Goal: Information Seeking & Learning: Learn about a topic

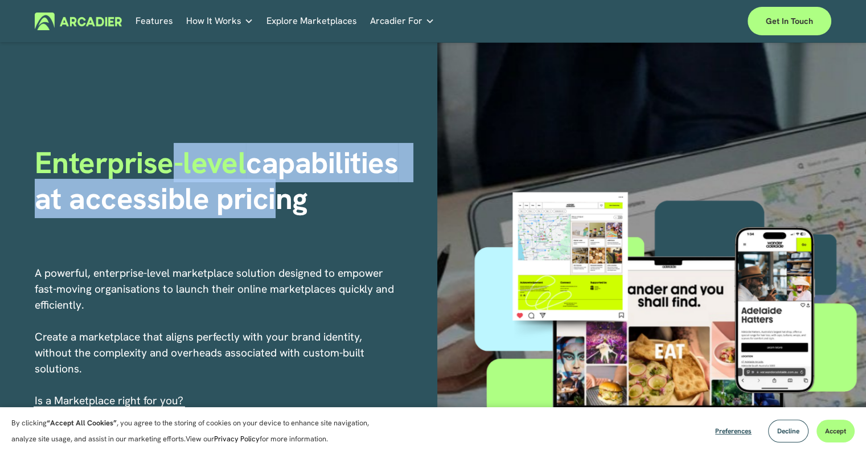
drag, startPoint x: 179, startPoint y: 163, endPoint x: 260, endPoint y: 219, distance: 97.9
click at [260, 219] on div "Enterprise-level capabilities at accessible pricing" at bounding box center [232, 196] width 395 height 103
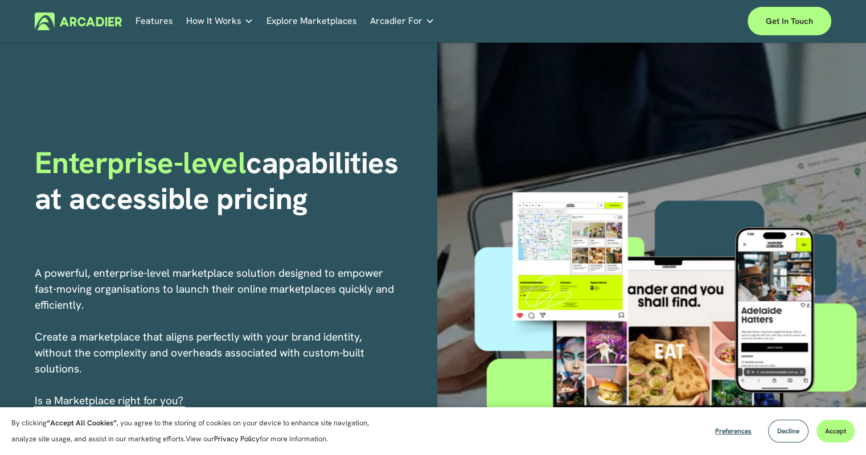
click at [339, 208] on h1 "Enterprise-level capabilities at accessible pricing" at bounding box center [232, 180] width 395 height 71
click at [164, 23] on link "Features" at bounding box center [155, 22] width 38 height 18
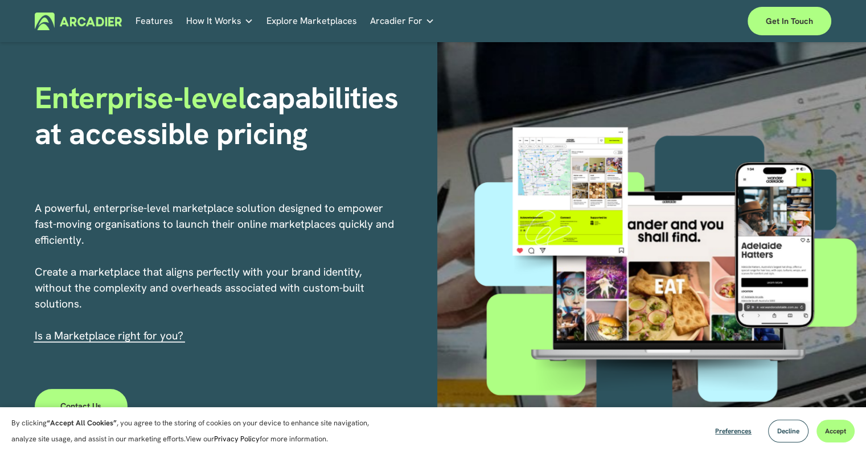
scroll to position [114, 0]
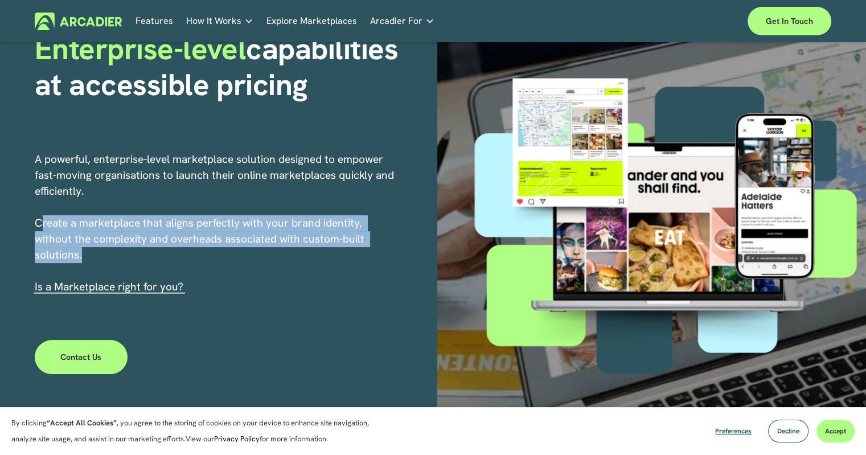
drag, startPoint x: 43, startPoint y: 220, endPoint x: 223, endPoint y: 256, distance: 184.1
click at [214, 256] on p "A powerful, enterprise-level marketplace solution designed to empower fast-movi…" at bounding box center [215, 224] width 361 height 144
click at [263, 258] on p "A powerful, enterprise-level marketplace solution designed to empower fast-movi…" at bounding box center [215, 224] width 361 height 144
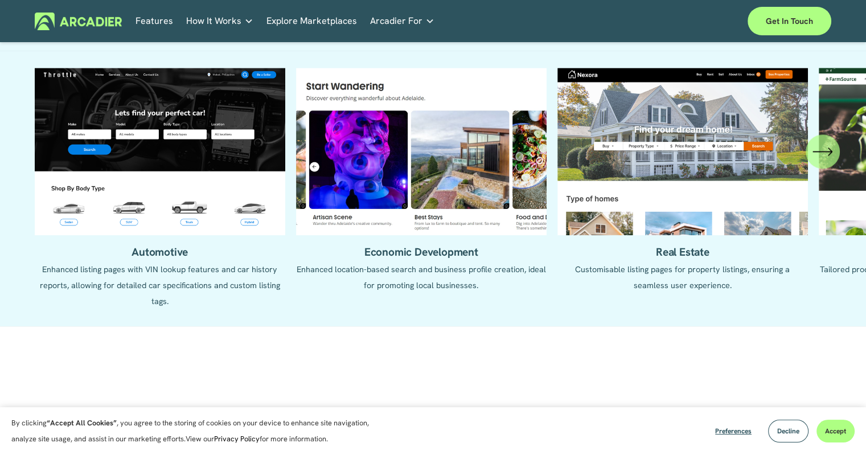
scroll to position [1310, 0]
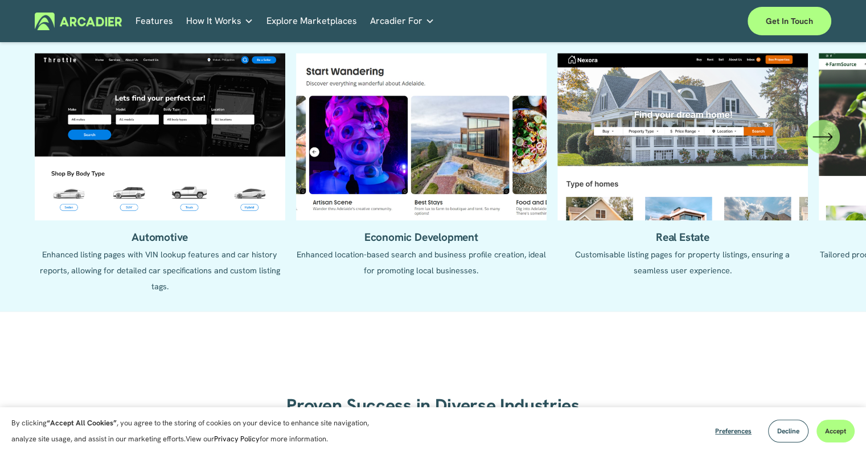
click at [221, 20] on span "How It Works" at bounding box center [213, 21] width 55 height 16
click at [146, 22] on link "Features" at bounding box center [155, 22] width 38 height 18
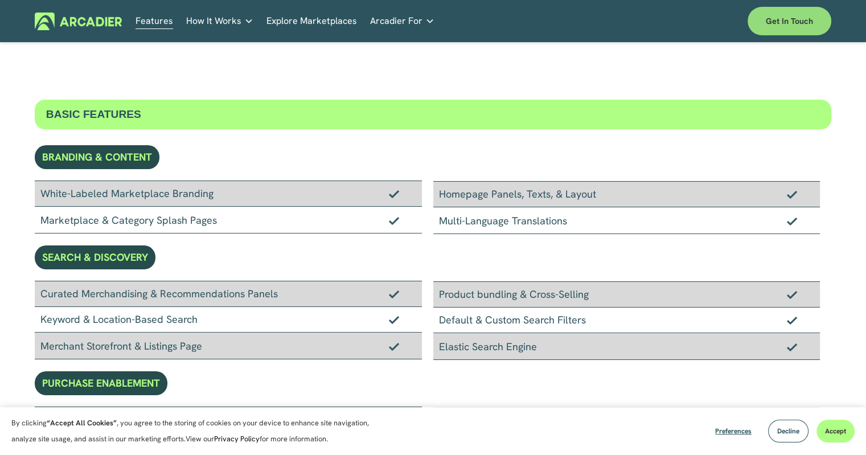
click at [772, 21] on link "Get in touch" at bounding box center [790, 21] width 84 height 28
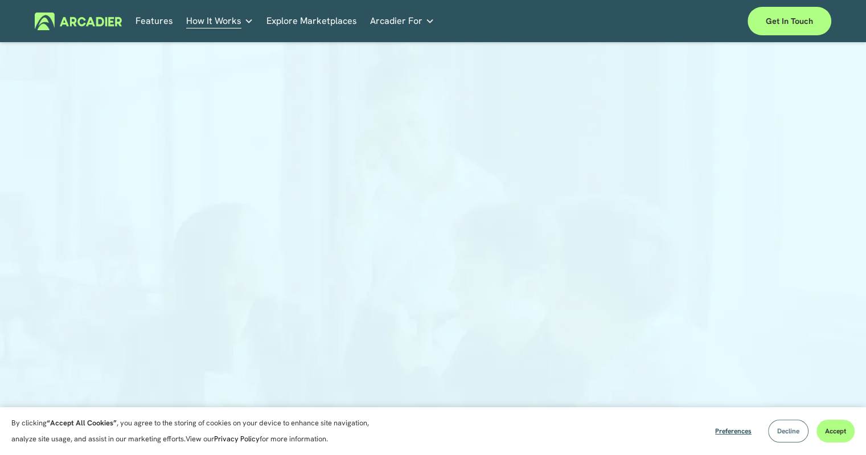
click at [777, 421] on button "Decline" at bounding box center [788, 431] width 40 height 23
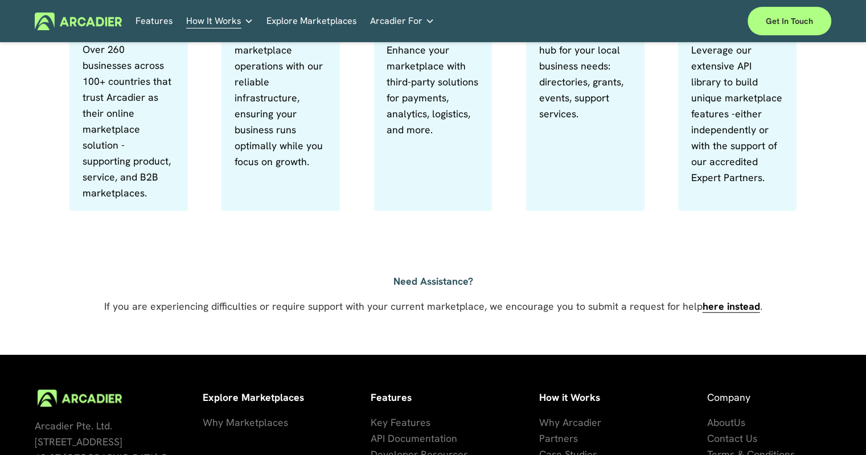
scroll to position [836, 0]
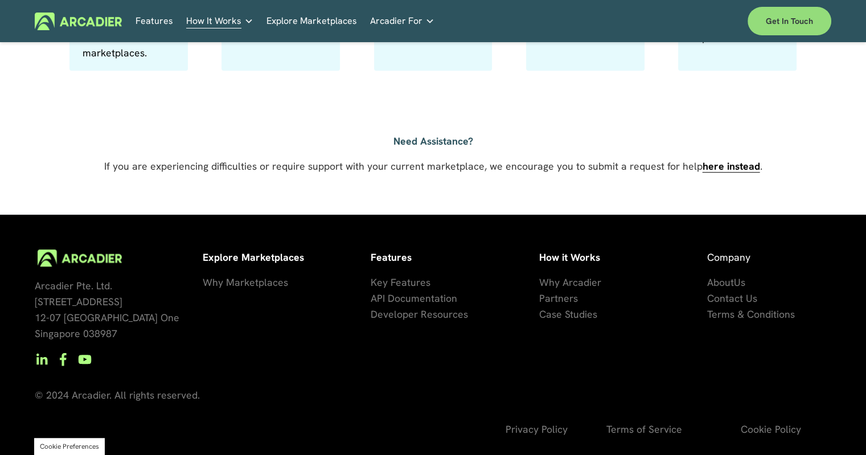
click at [801, 21] on link "Get in touch" at bounding box center [790, 21] width 84 height 28
